Goal: Information Seeking & Learning: Learn about a topic

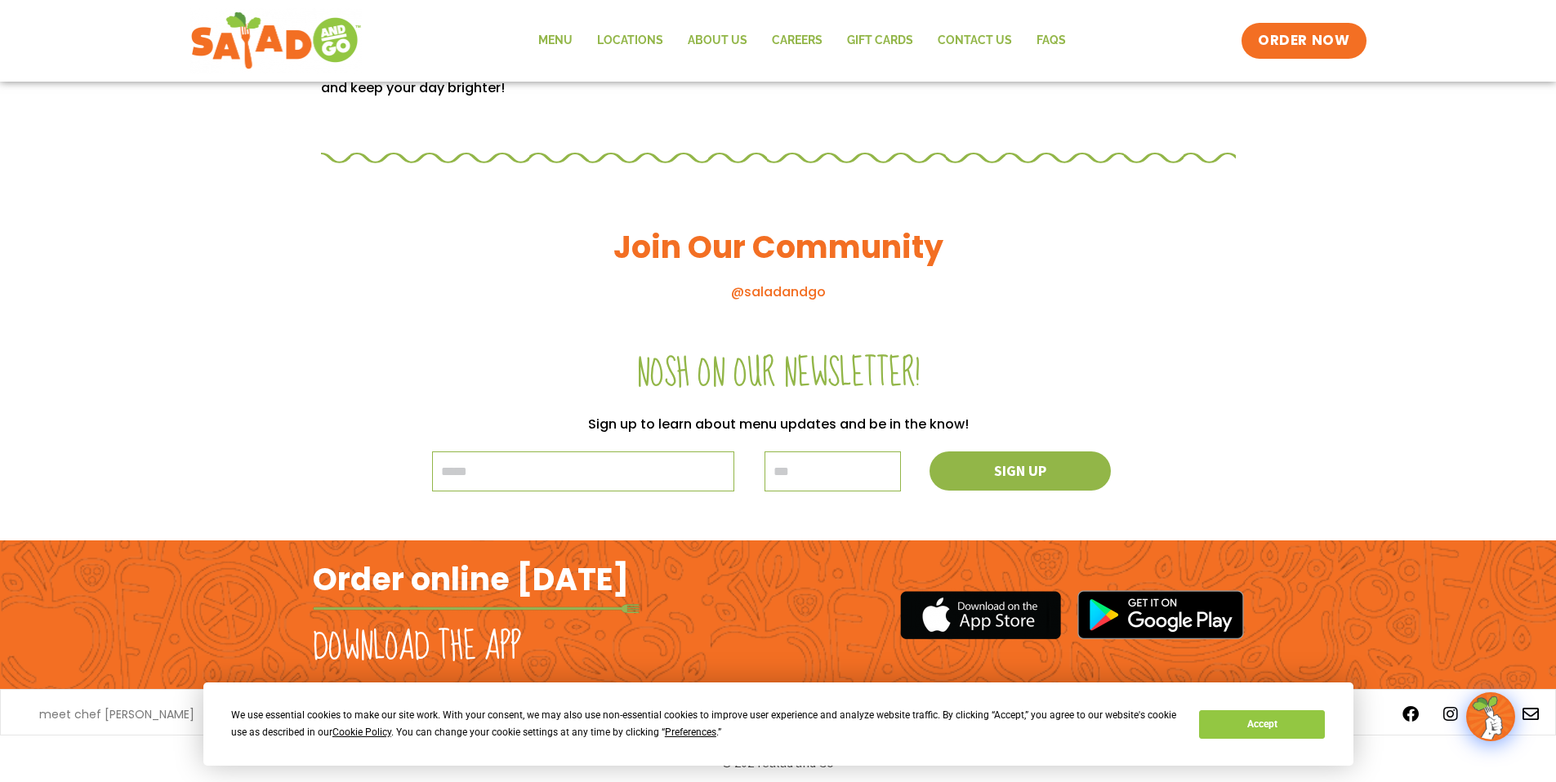
scroll to position [1713, 0]
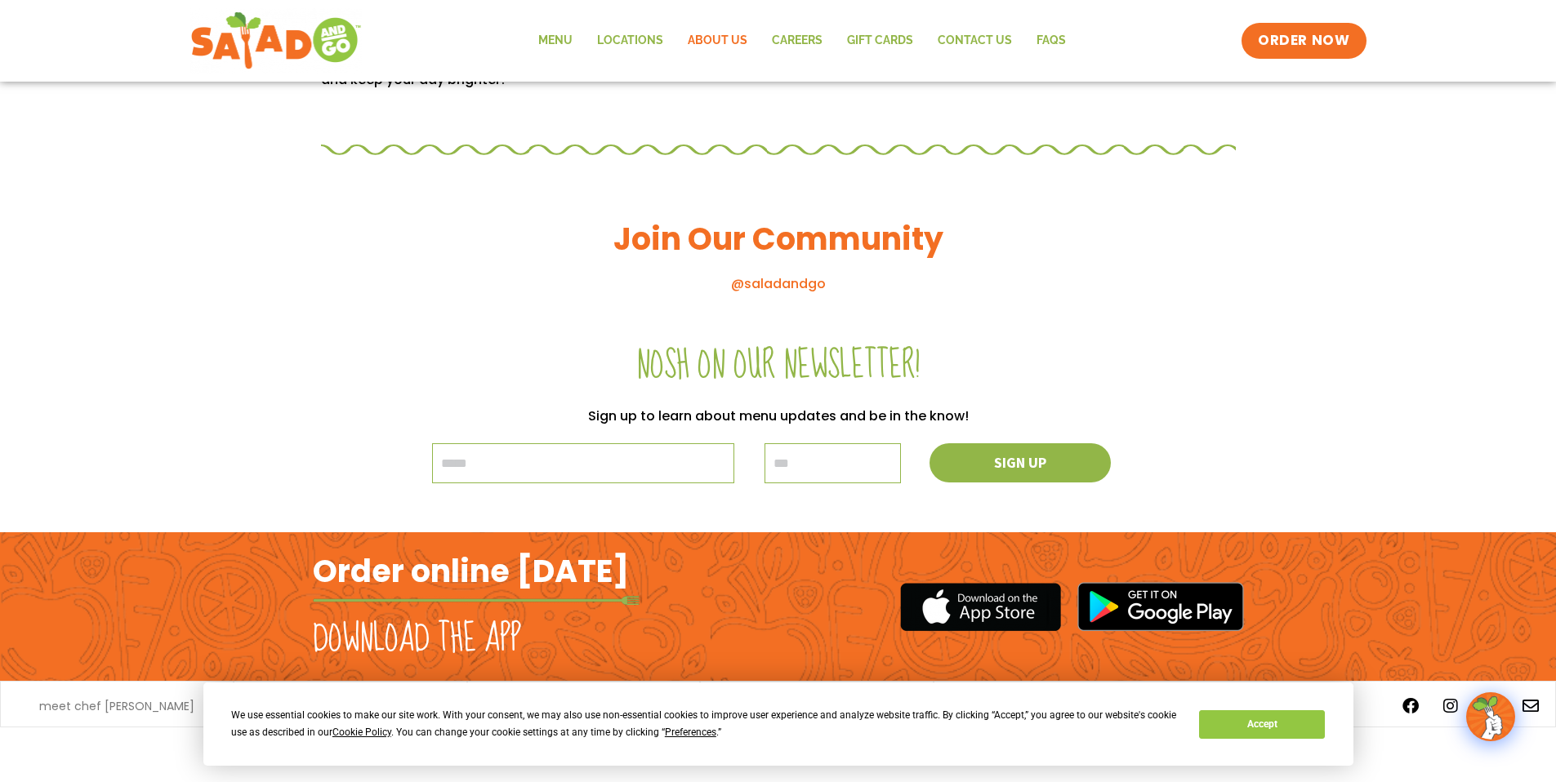
click at [729, 36] on link "About Us" at bounding box center [717, 41] width 84 height 38
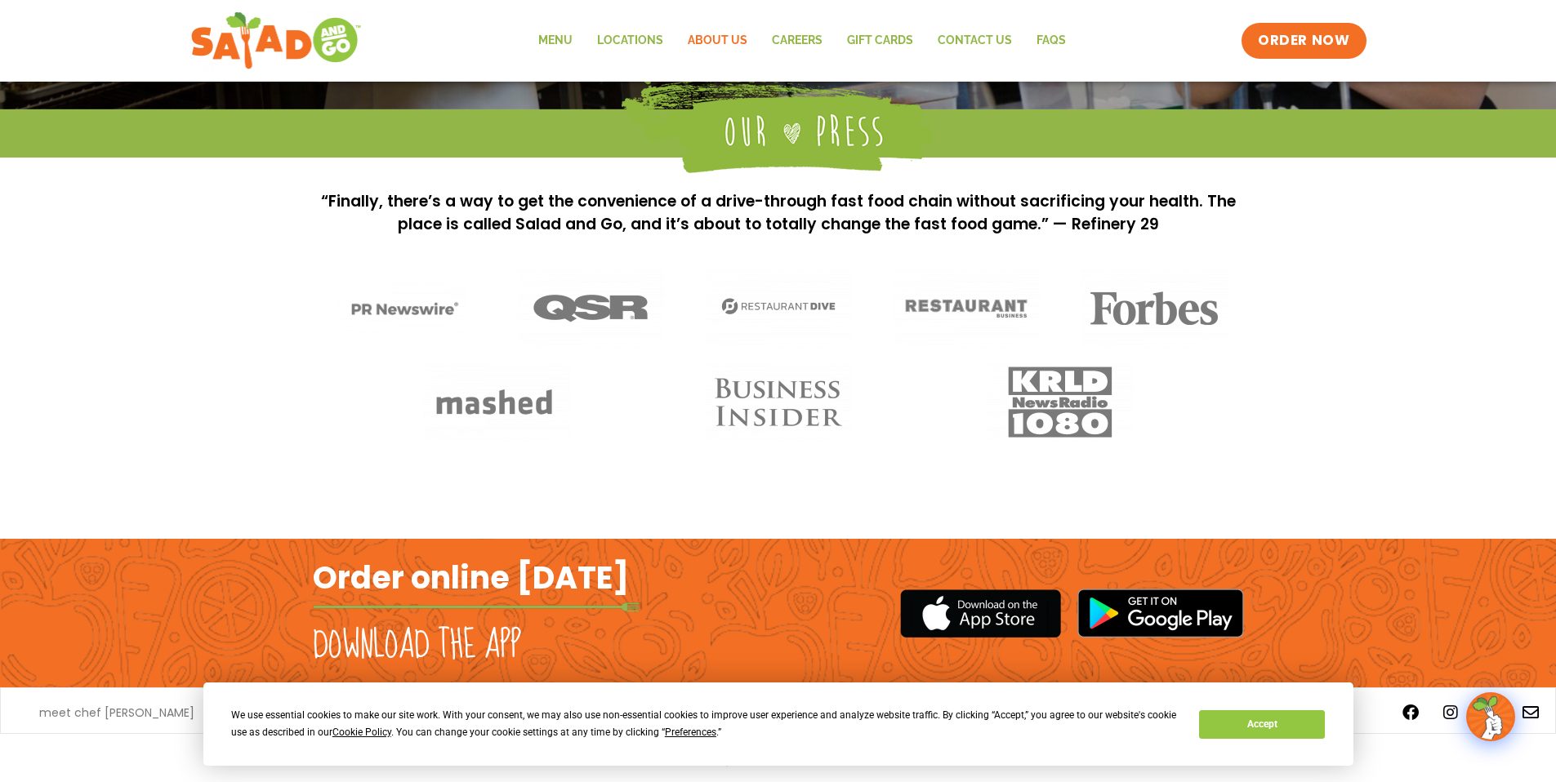
scroll to position [1285, 0]
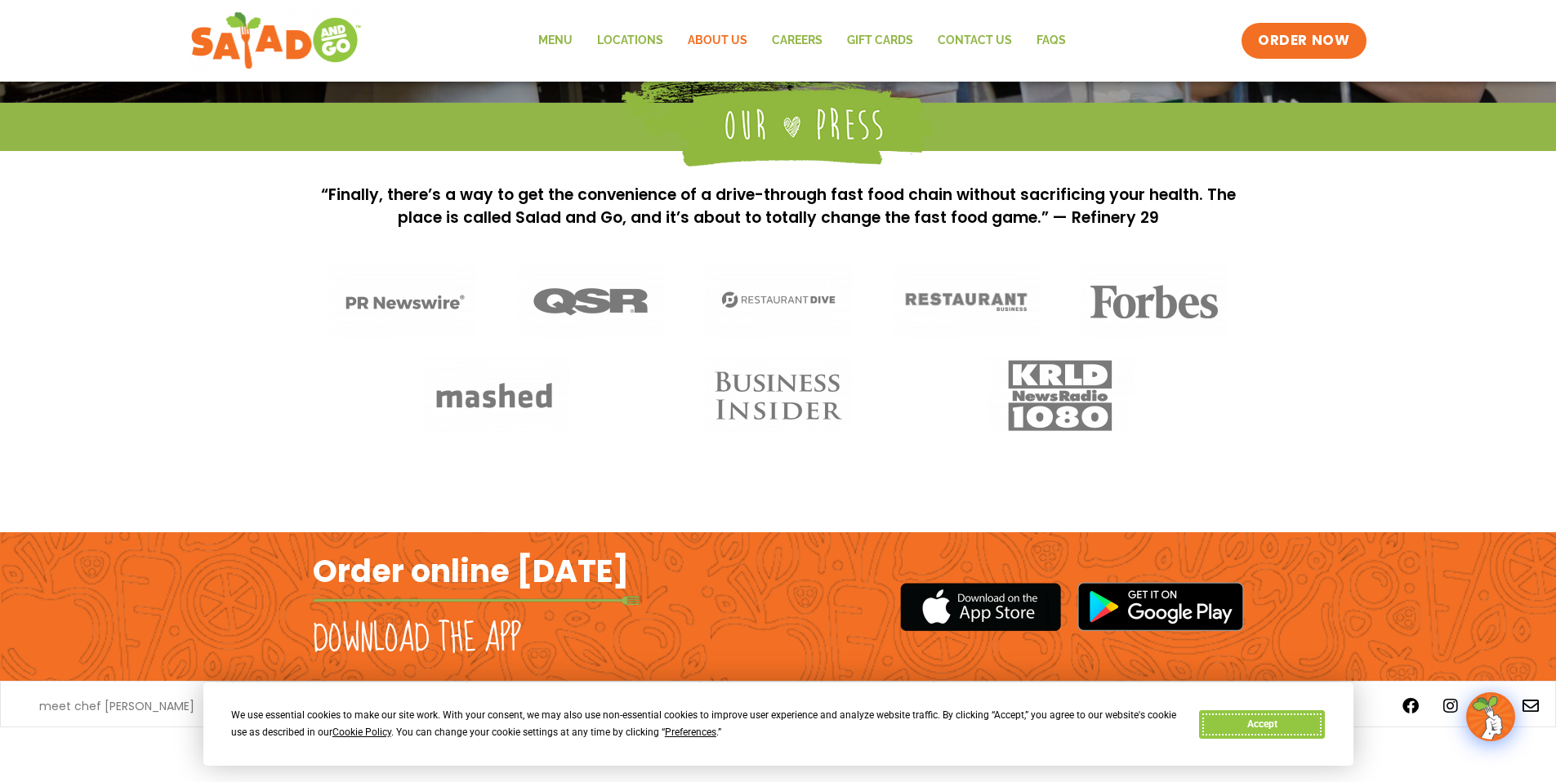
click at [1307, 733] on button "Accept" at bounding box center [1262, 725] width 126 height 29
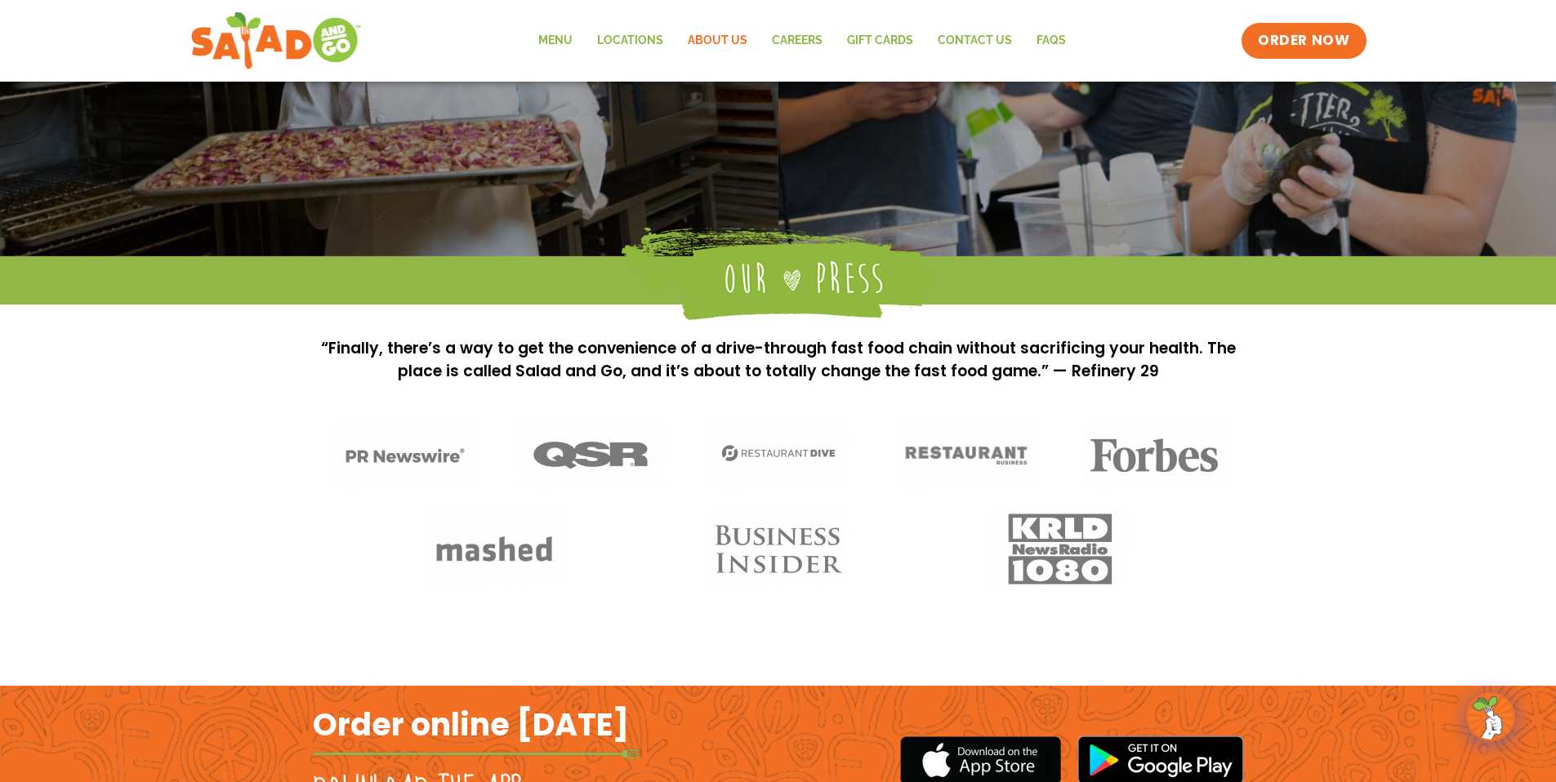
scroll to position [791, 0]
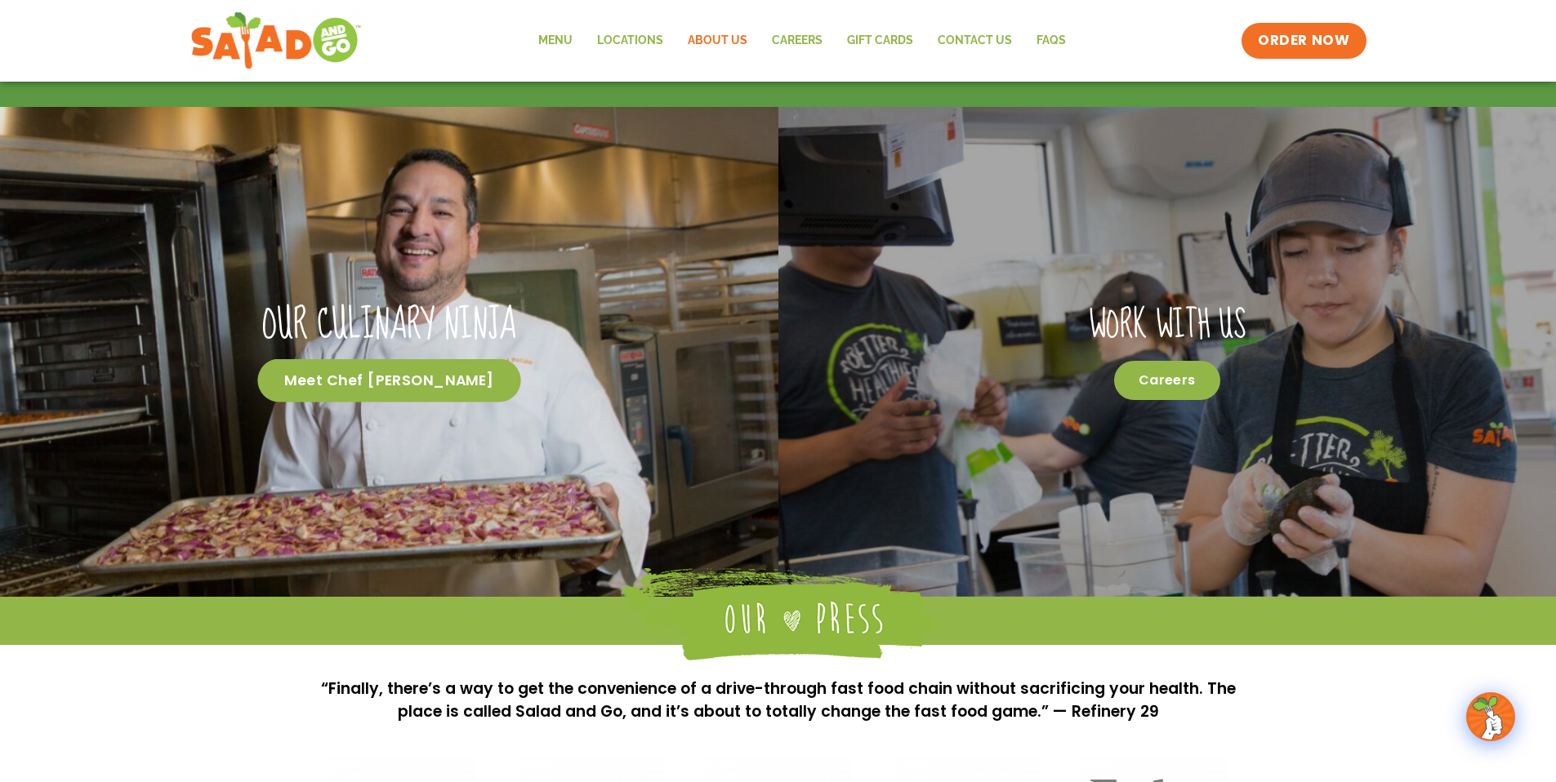
click at [389, 387] on span "Meet Chef Patino" at bounding box center [389, 380] width 264 height 43
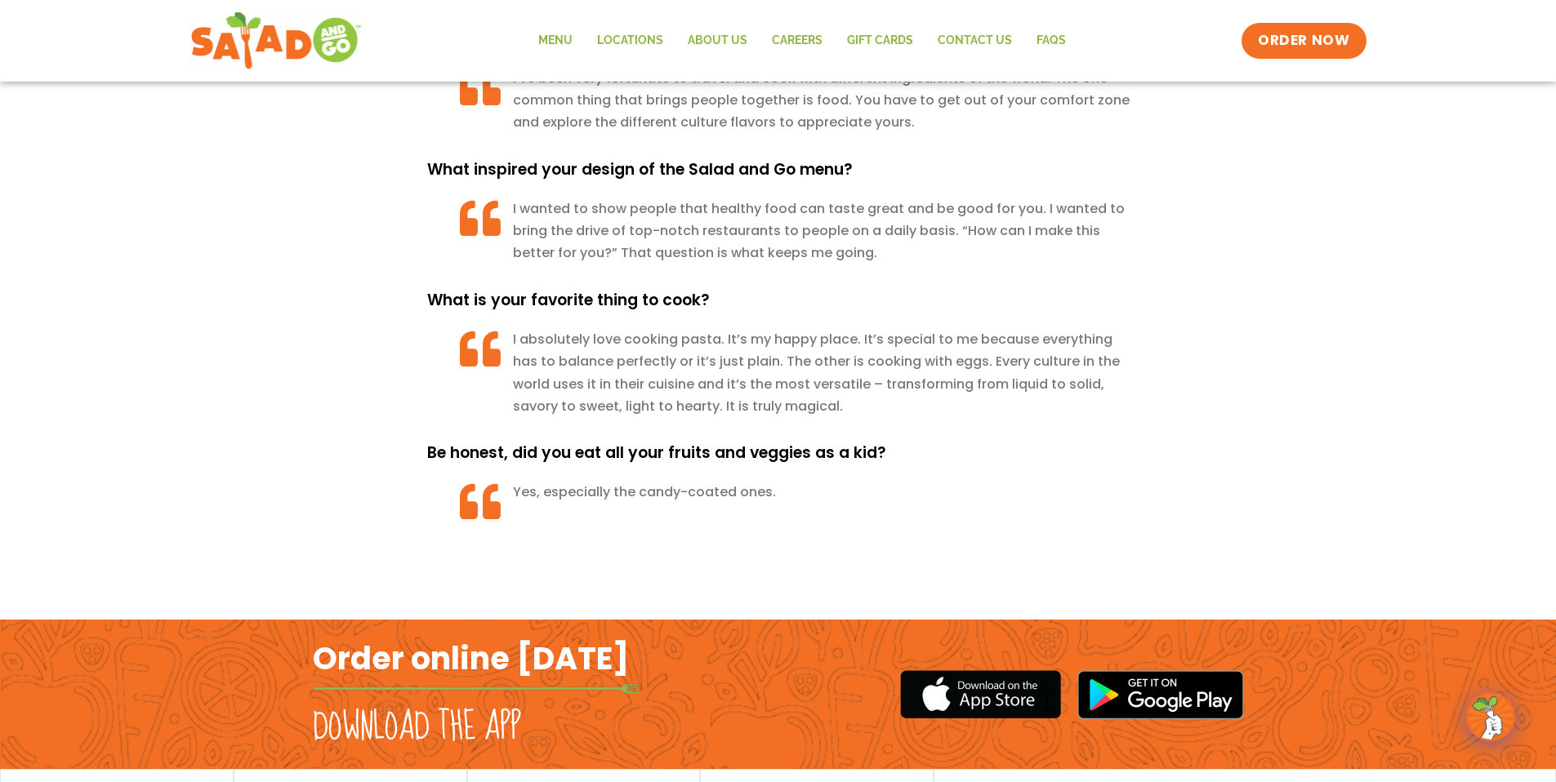
scroll to position [1651, 0]
